Goal: Obtain resource: Download file/media

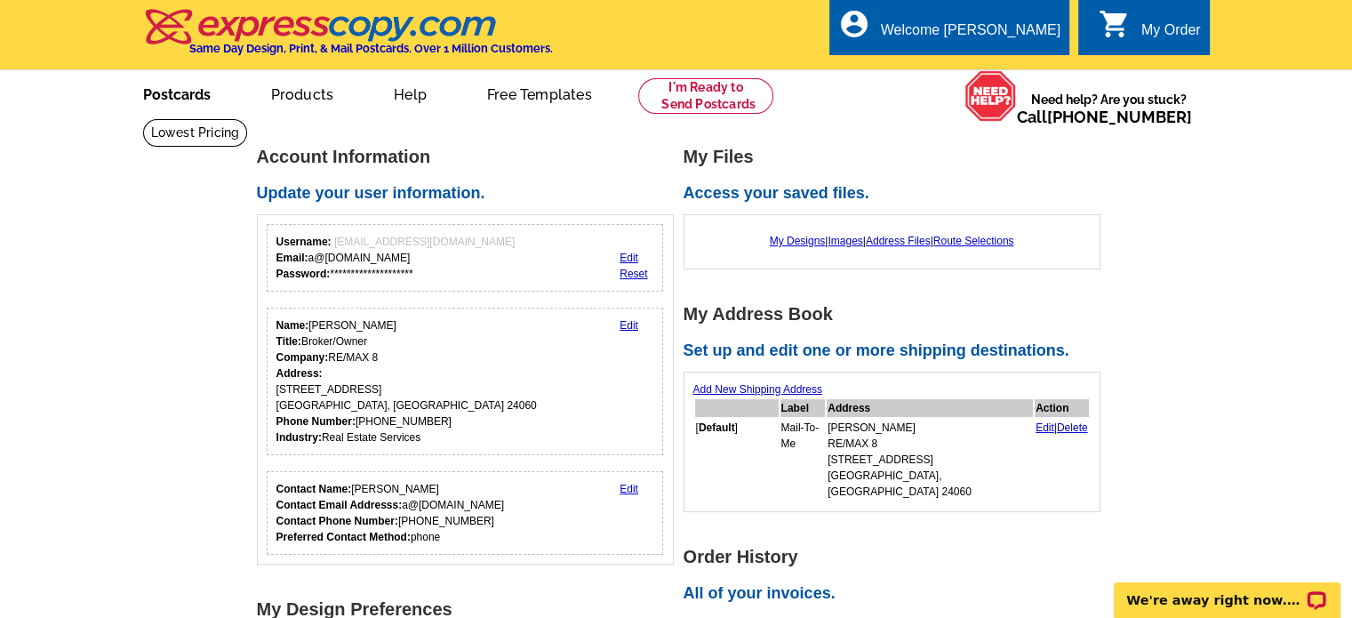
click at [167, 86] on link "Postcards" at bounding box center [177, 93] width 124 height 42
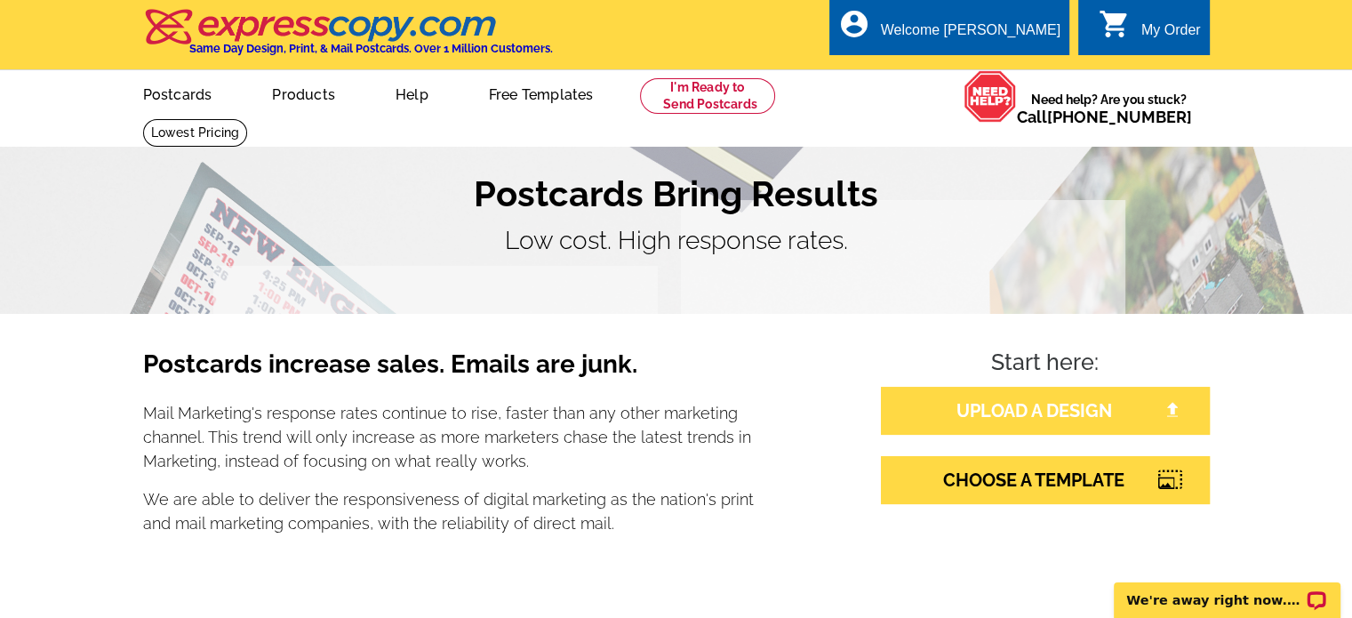
click at [1099, 408] on link "UPLOAD A DESIGN" at bounding box center [1045, 411] width 329 height 48
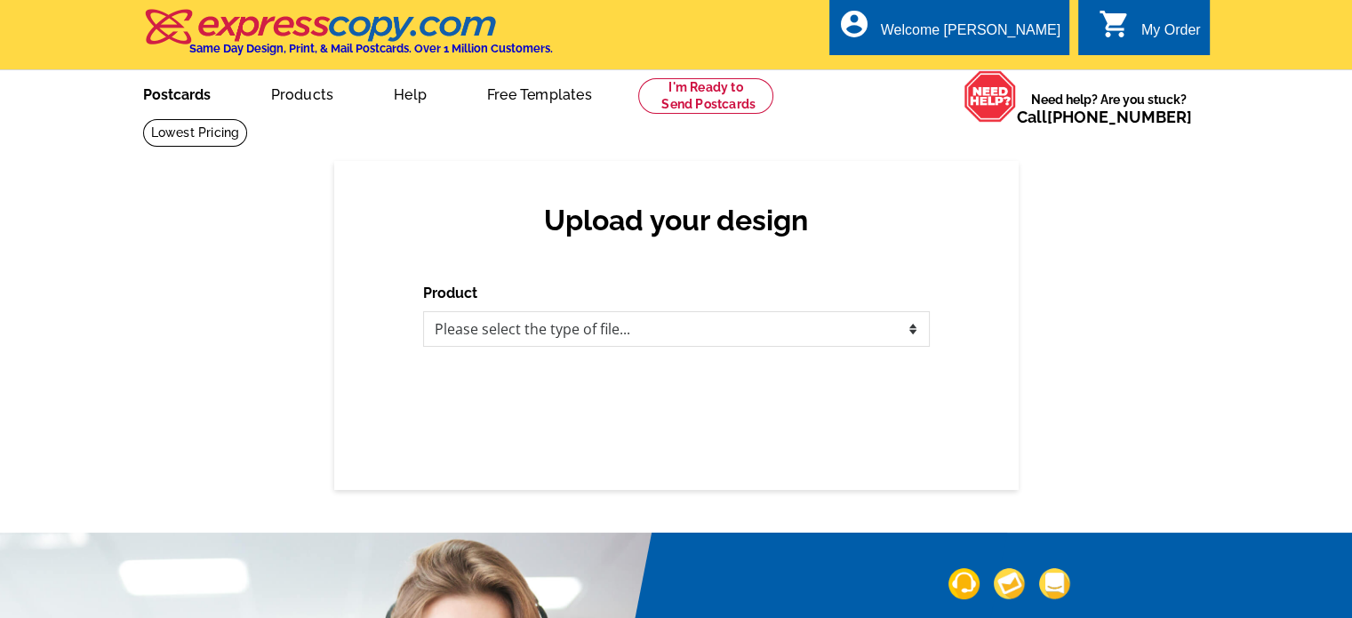
click at [171, 88] on link "Postcards" at bounding box center [177, 93] width 124 height 42
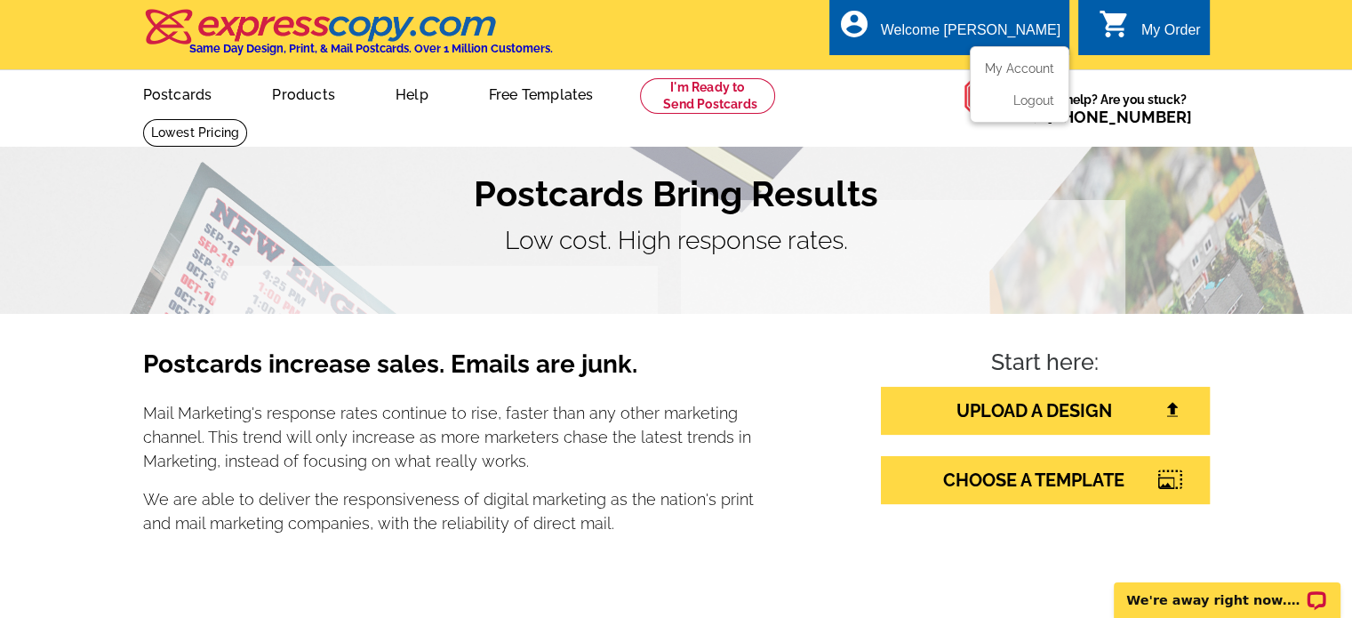
click at [994, 22] on div "Welcome [PERSON_NAME]" at bounding box center [971, 34] width 180 height 25
click at [1024, 76] on link "My Account" at bounding box center [1016, 68] width 76 height 16
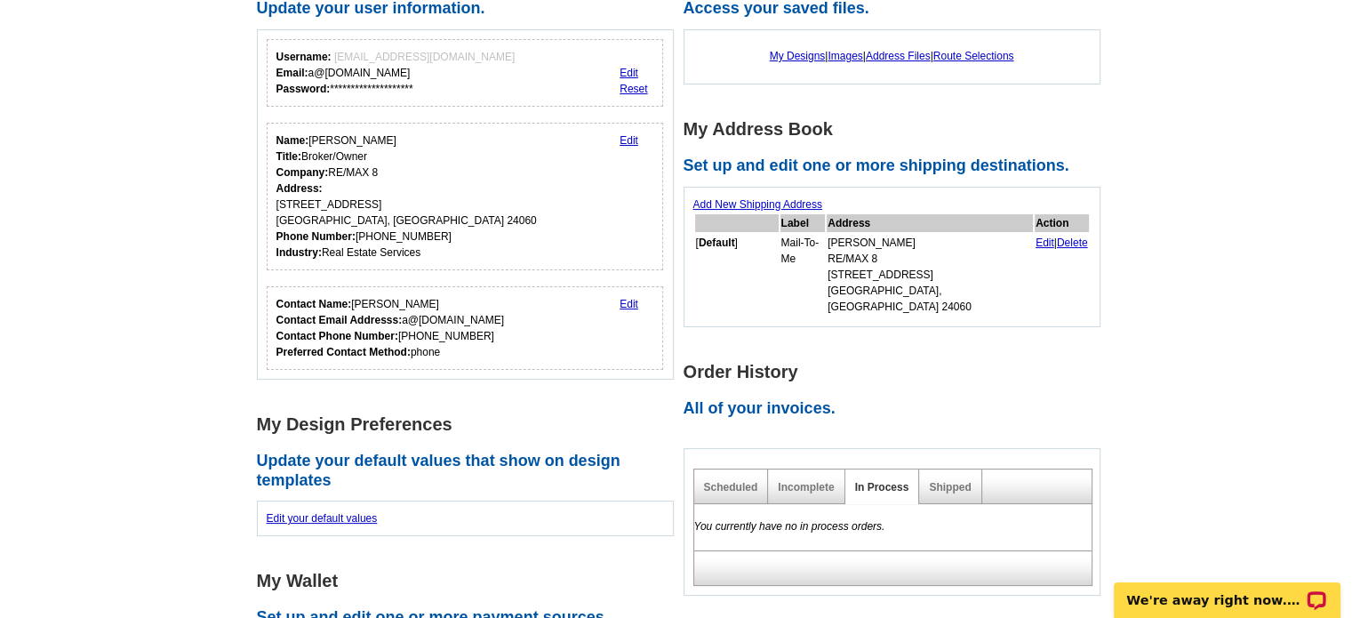
scroll to position [207, 0]
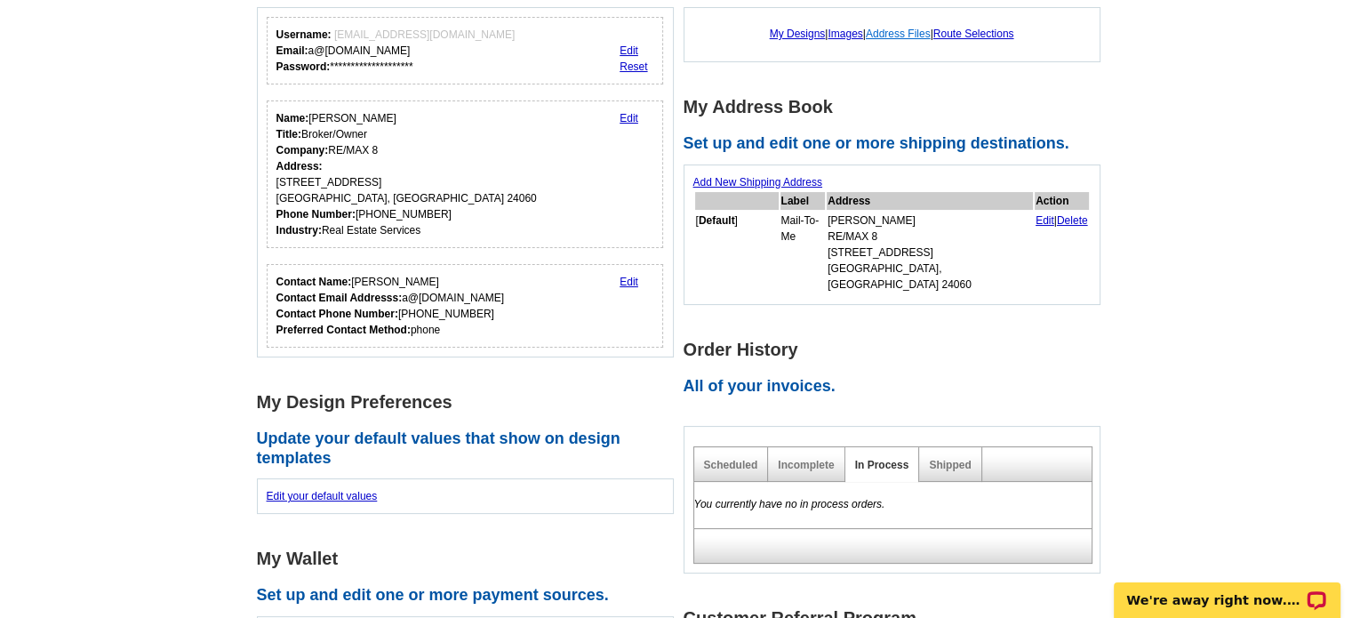
click at [902, 34] on link "Address Files" at bounding box center [898, 34] width 65 height 12
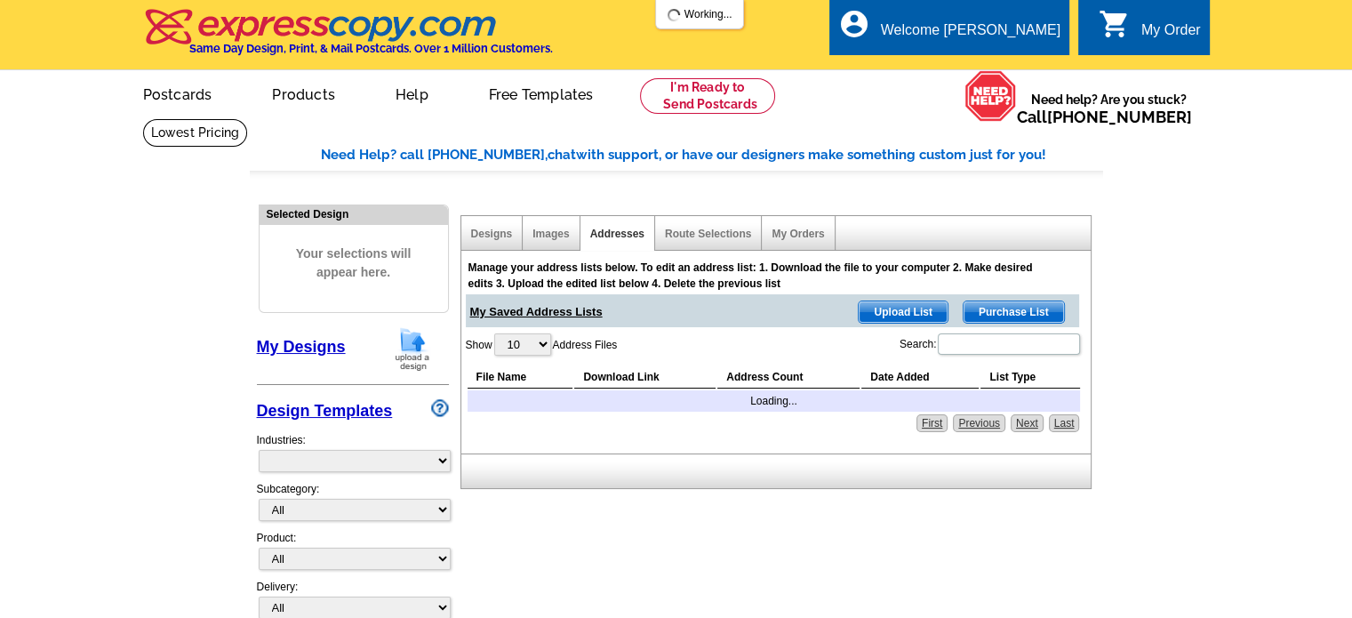
select select "785"
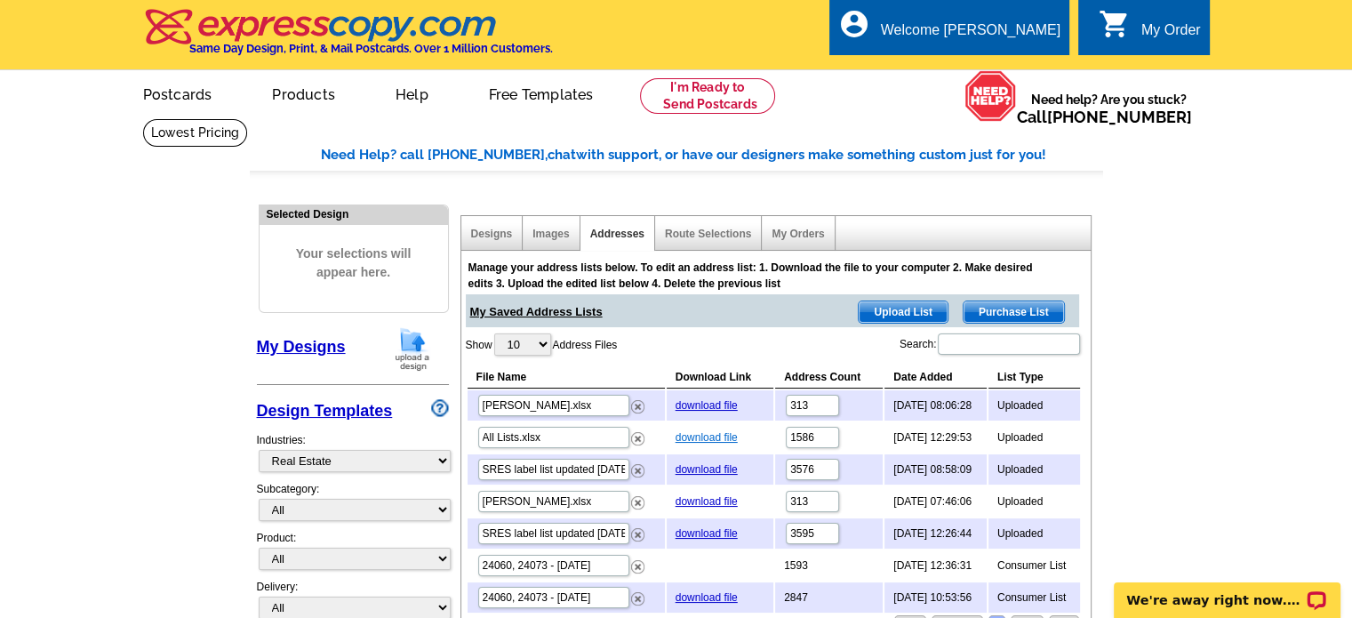
click at [702, 437] on link "download file" at bounding box center [707, 437] width 62 height 12
